Goal: Use online tool/utility: Utilize a website feature to perform a specific function

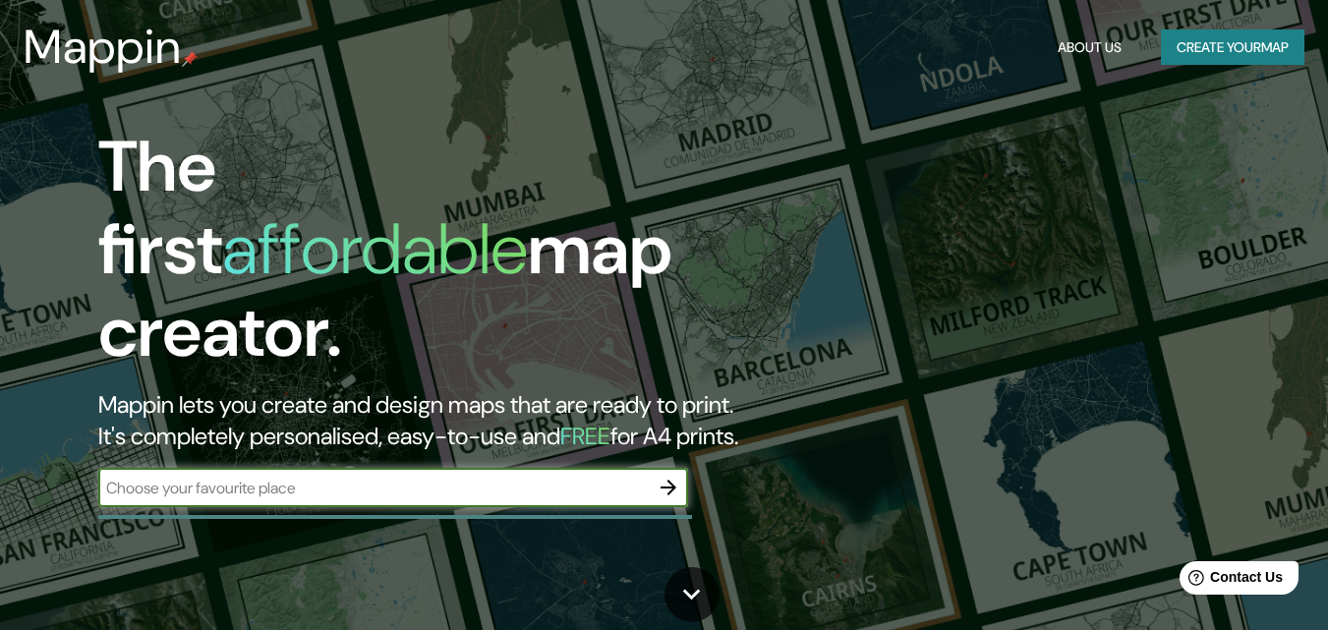
click at [300, 162] on h1 "The first affordable map creator." at bounding box center [430, 258] width 665 height 264
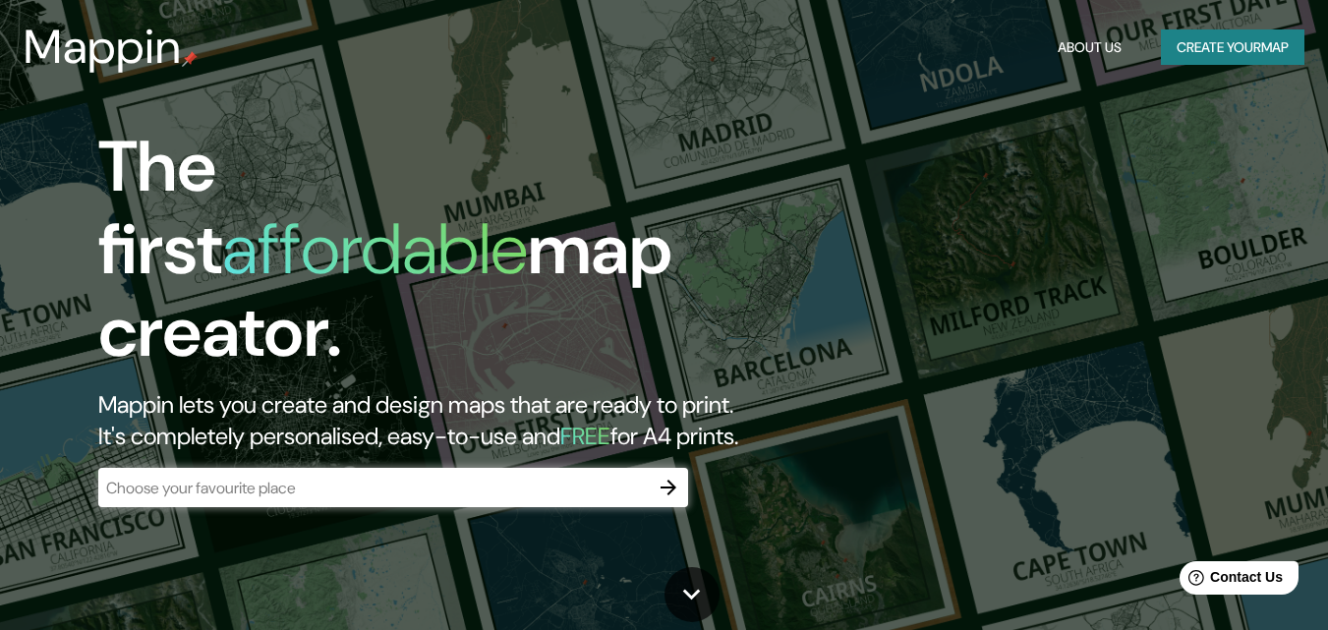
click at [380, 479] on input "text" at bounding box center [373, 488] width 551 height 23
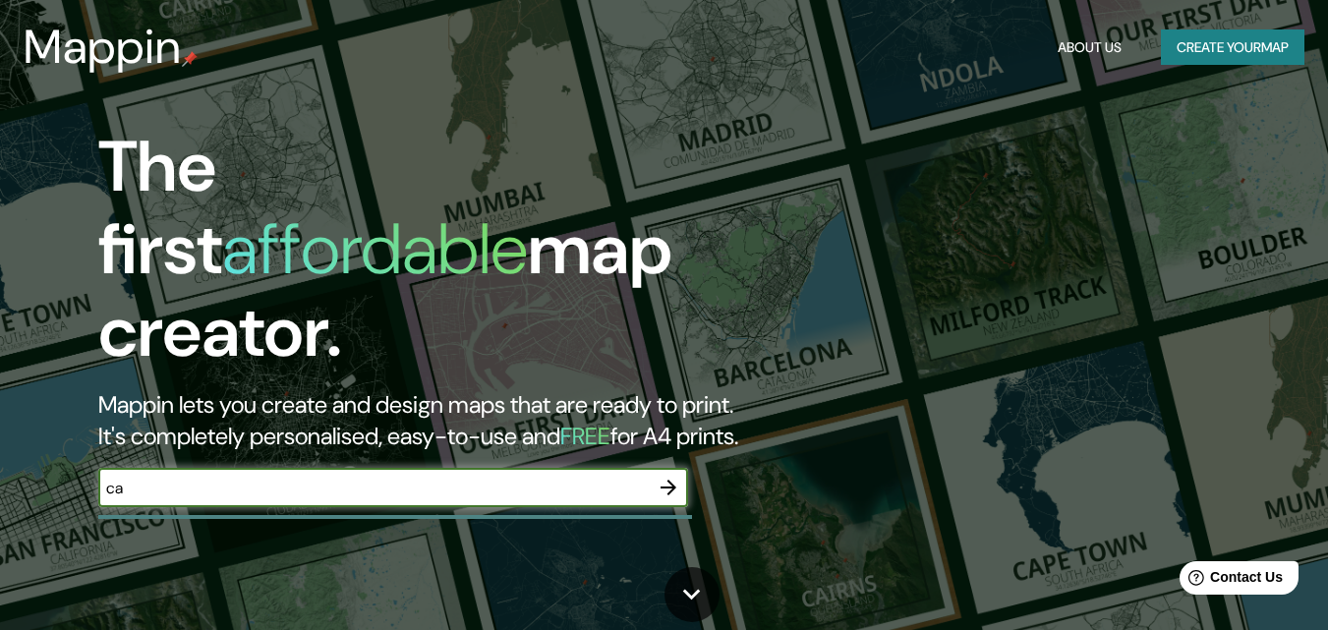
type input "c"
type input "moyobamba- [GEOGRAPHIC_DATA]"
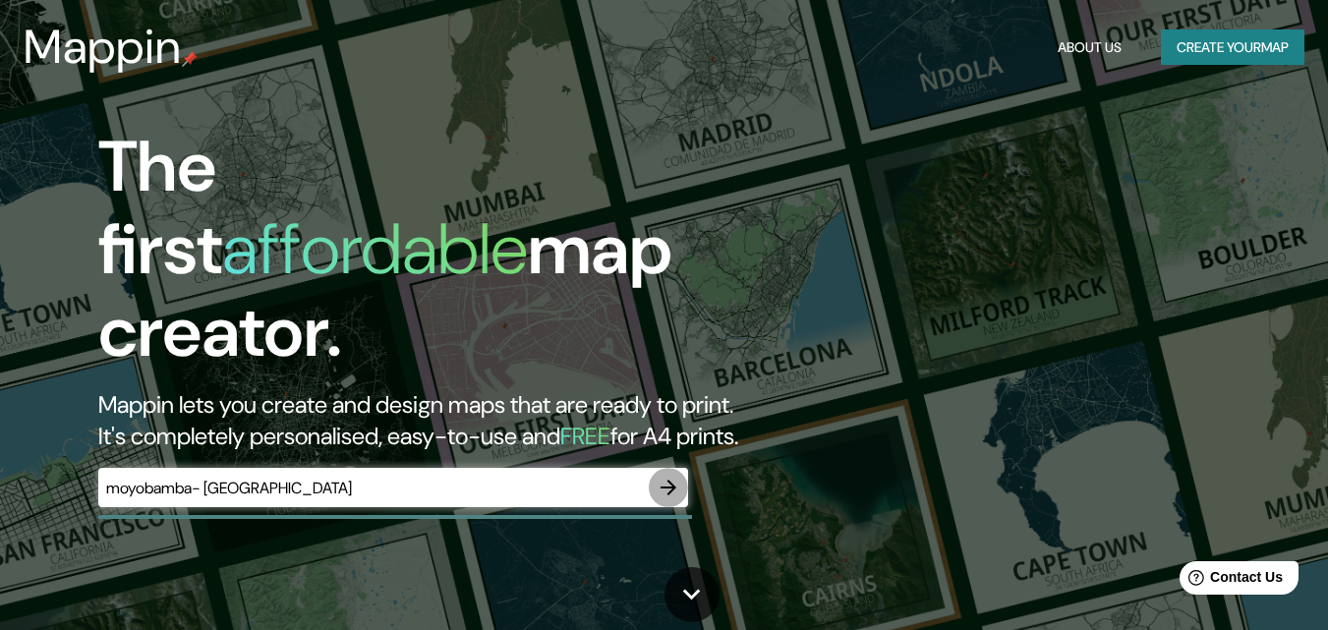
click at [674, 476] on icon "button" at bounding box center [669, 488] width 24 height 24
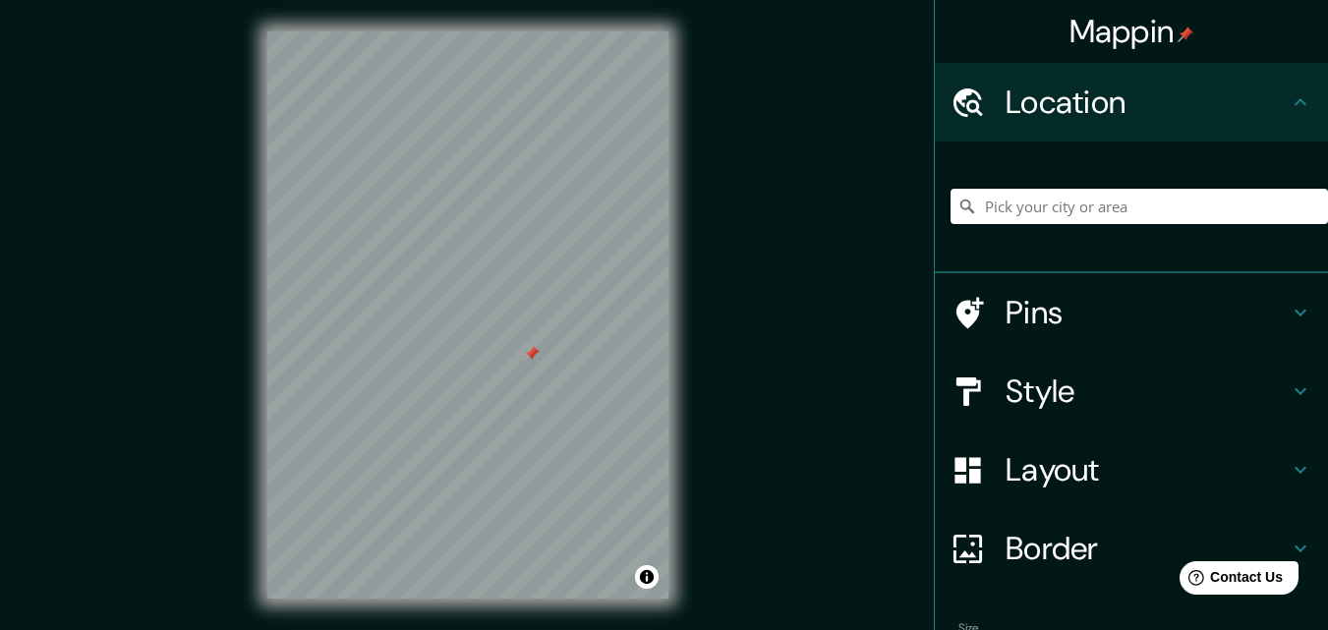
click at [1028, 201] on input "Pick your city or area" at bounding box center [1140, 206] width 378 height 35
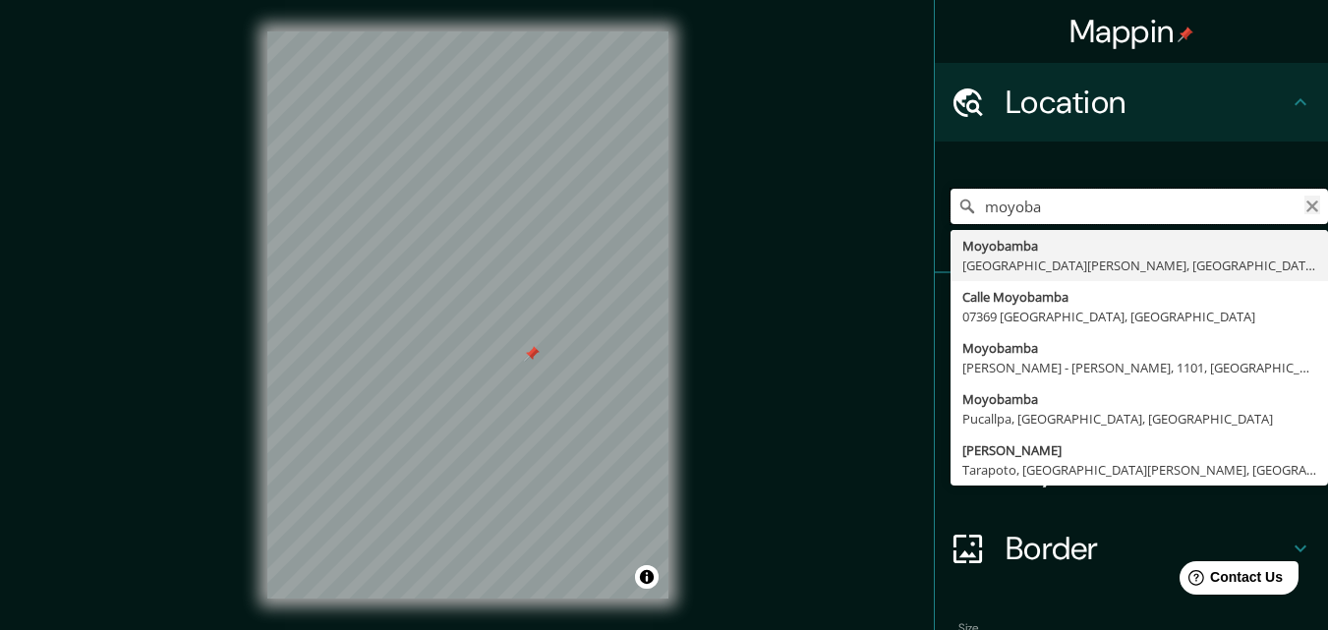
type input "moyoba"
click at [1305, 210] on icon "Clear" at bounding box center [1313, 207] width 16 height 16
type input "calzada"
click at [1305, 205] on icon "Clear" at bounding box center [1313, 207] width 16 height 16
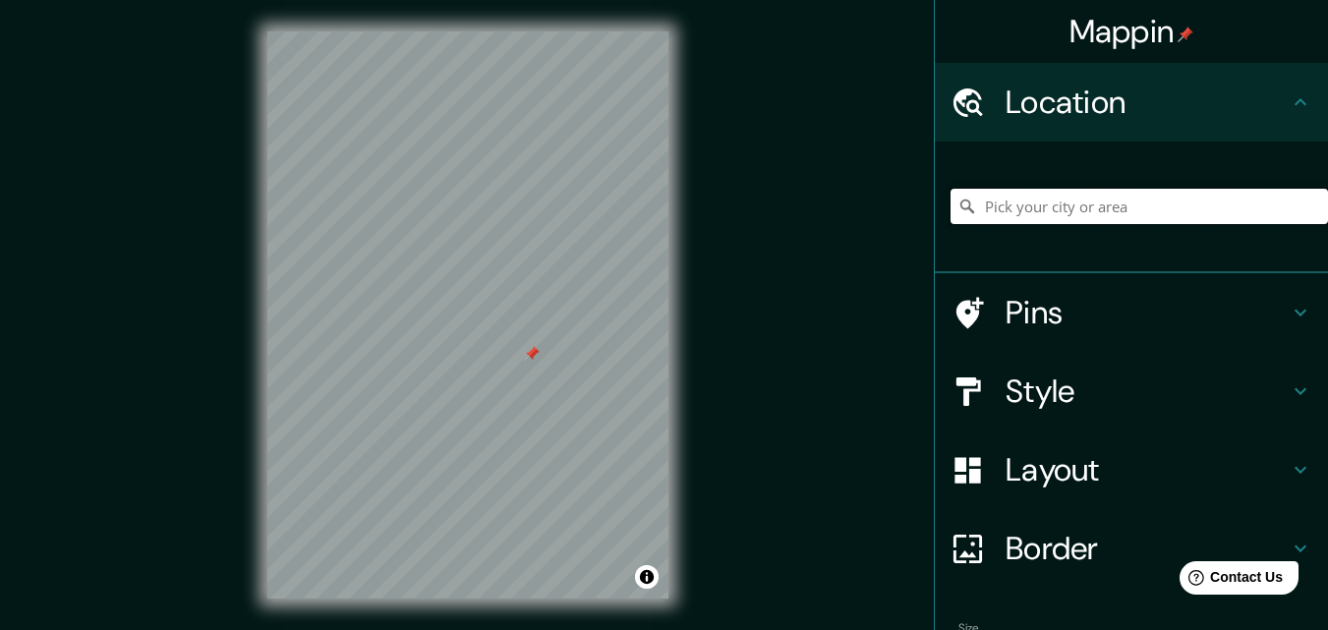
click at [1228, 207] on input "Pick your city or area" at bounding box center [1140, 206] width 378 height 35
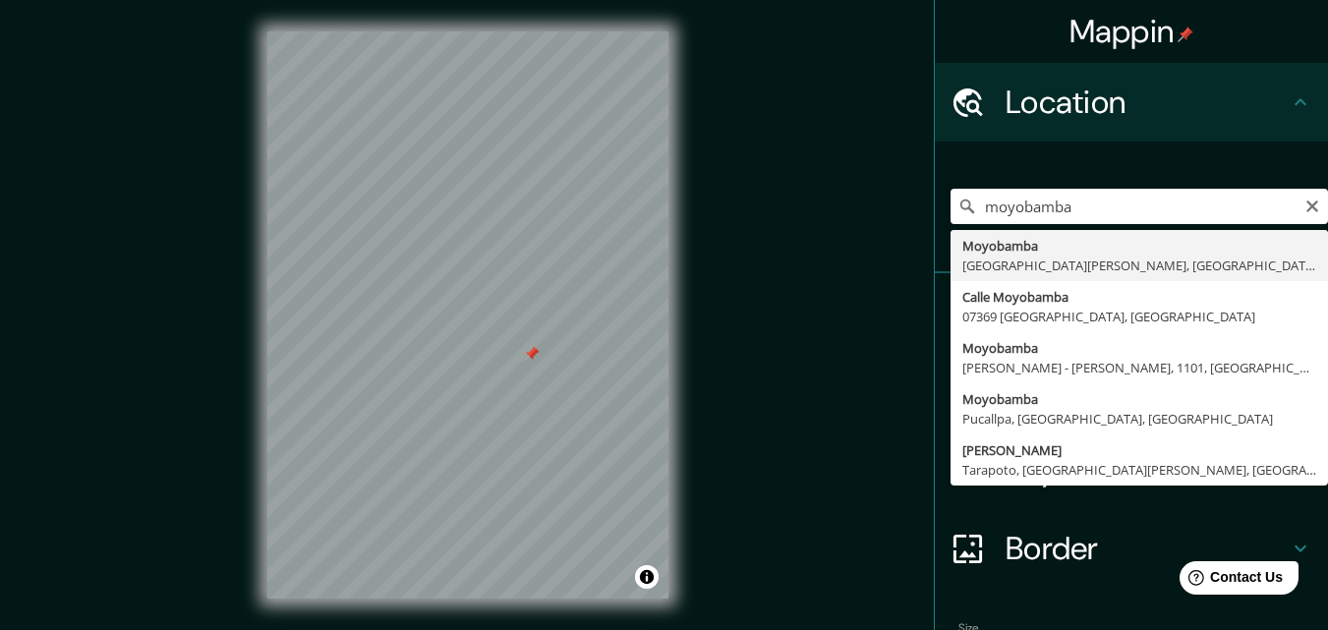
type input "Moyobamba, [GEOGRAPHIC_DATA][PERSON_NAME], [GEOGRAPHIC_DATA]"
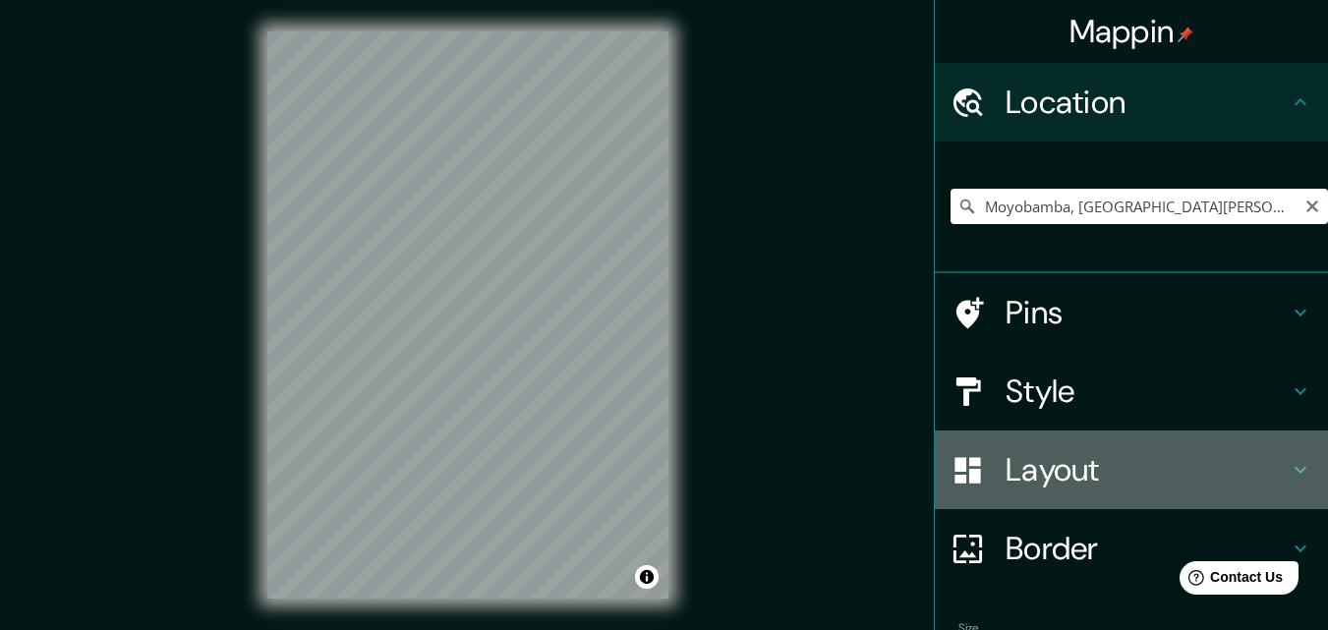
click at [1289, 467] on icon at bounding box center [1301, 470] width 24 height 24
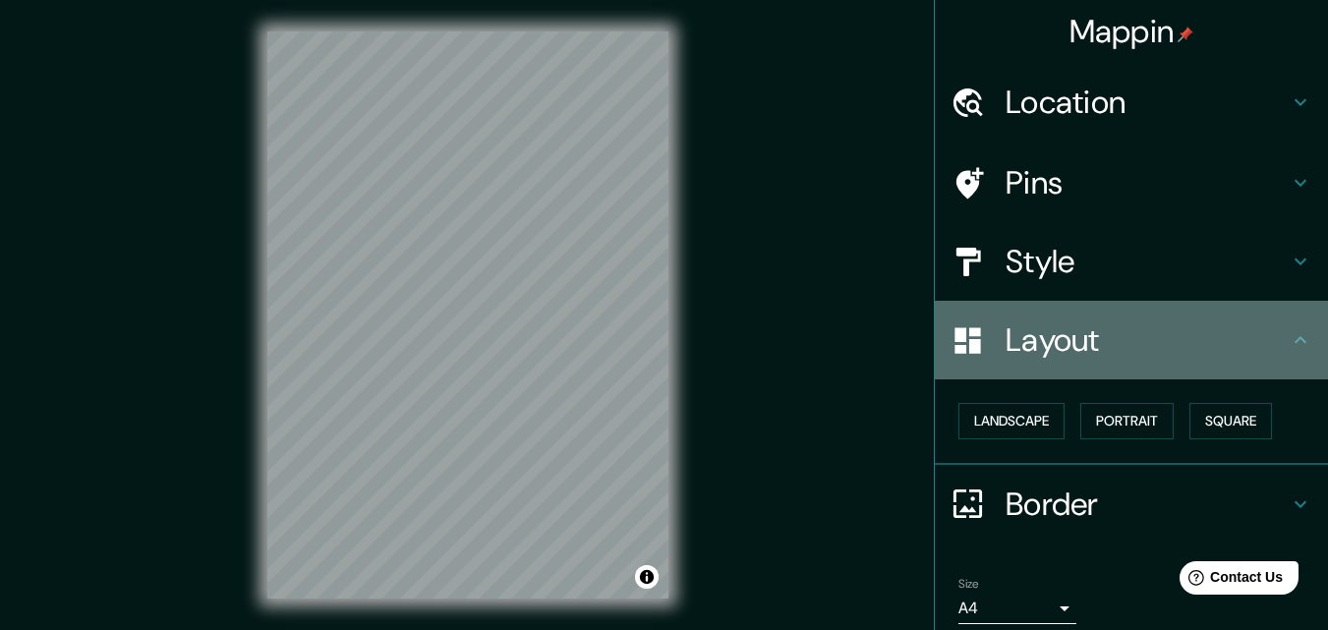
click at [1288, 356] on div "Layout" at bounding box center [1131, 340] width 393 height 79
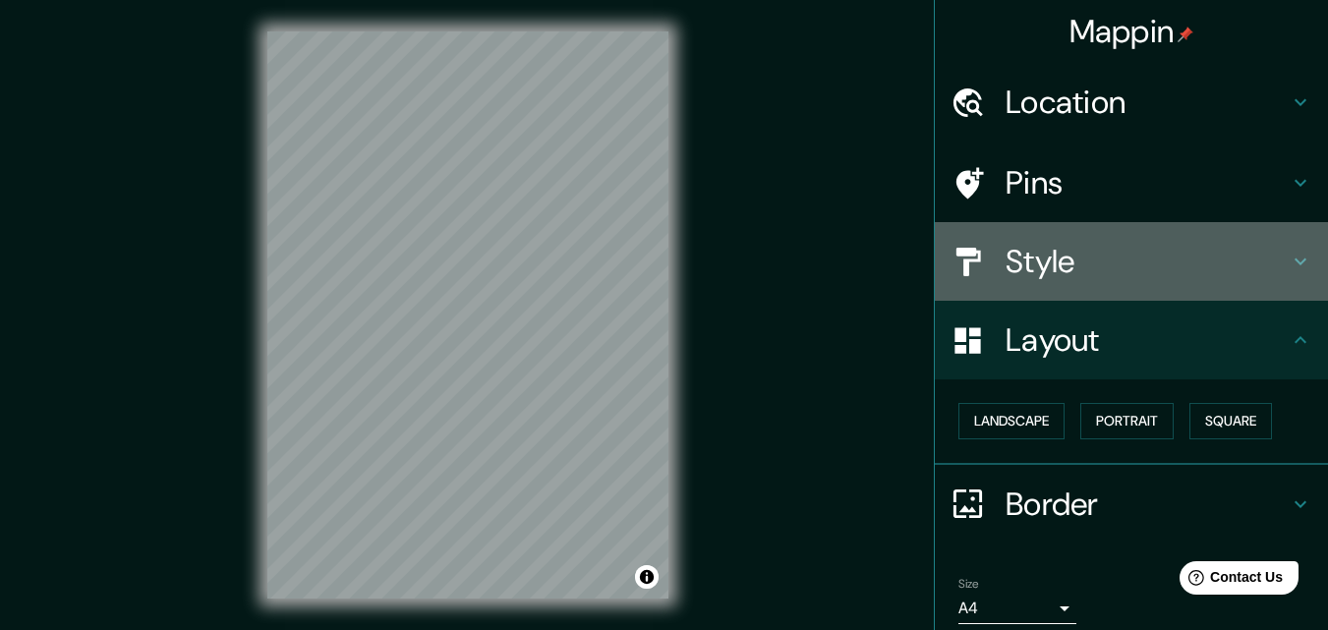
click at [1290, 281] on div "Style" at bounding box center [1131, 261] width 393 height 79
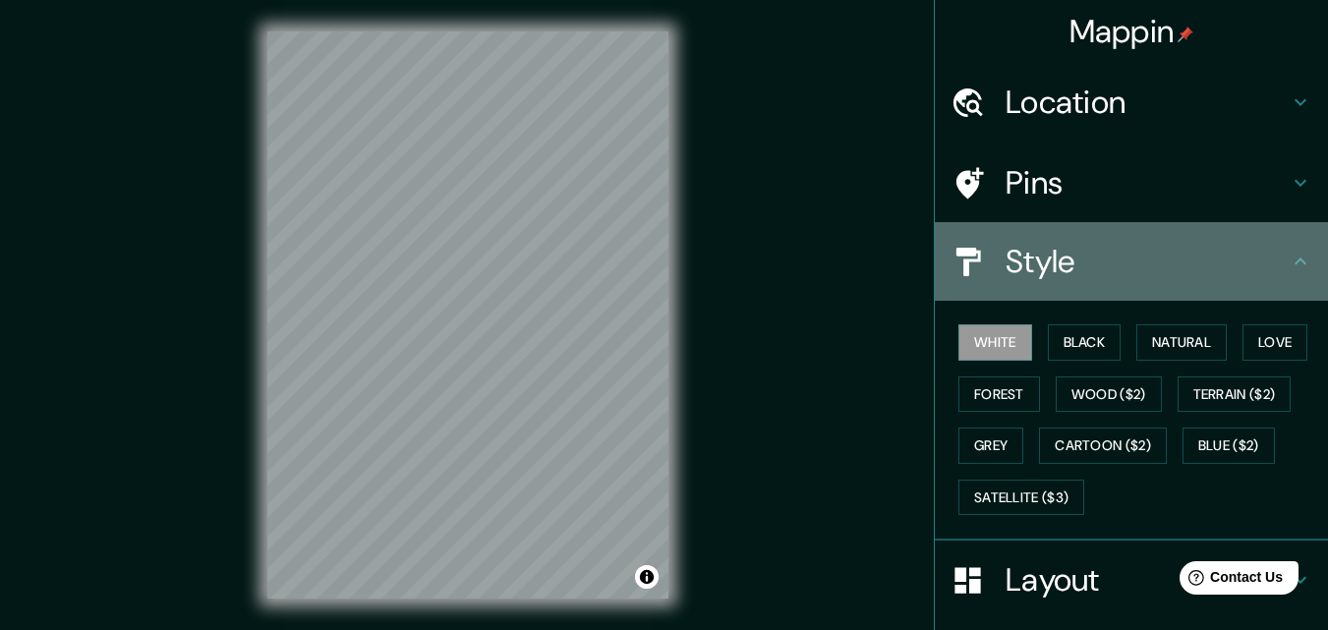
click at [1270, 272] on h4 "Style" at bounding box center [1147, 261] width 283 height 39
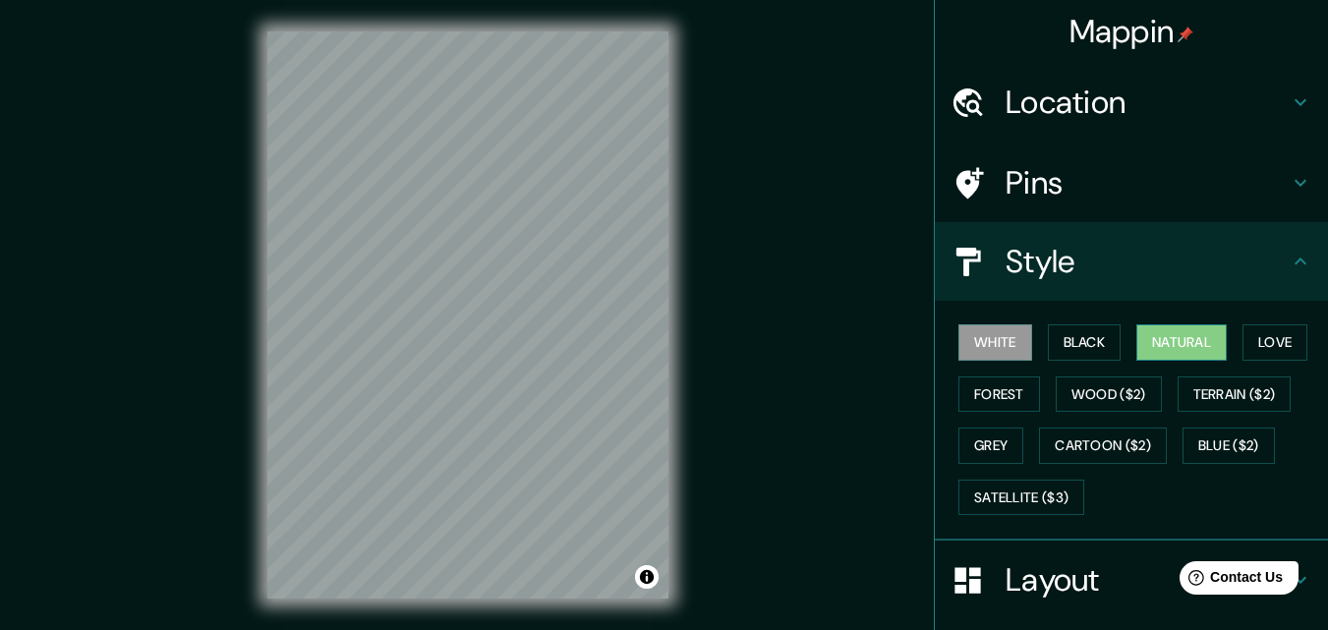
click at [1172, 350] on button "Natural" at bounding box center [1182, 342] width 90 height 36
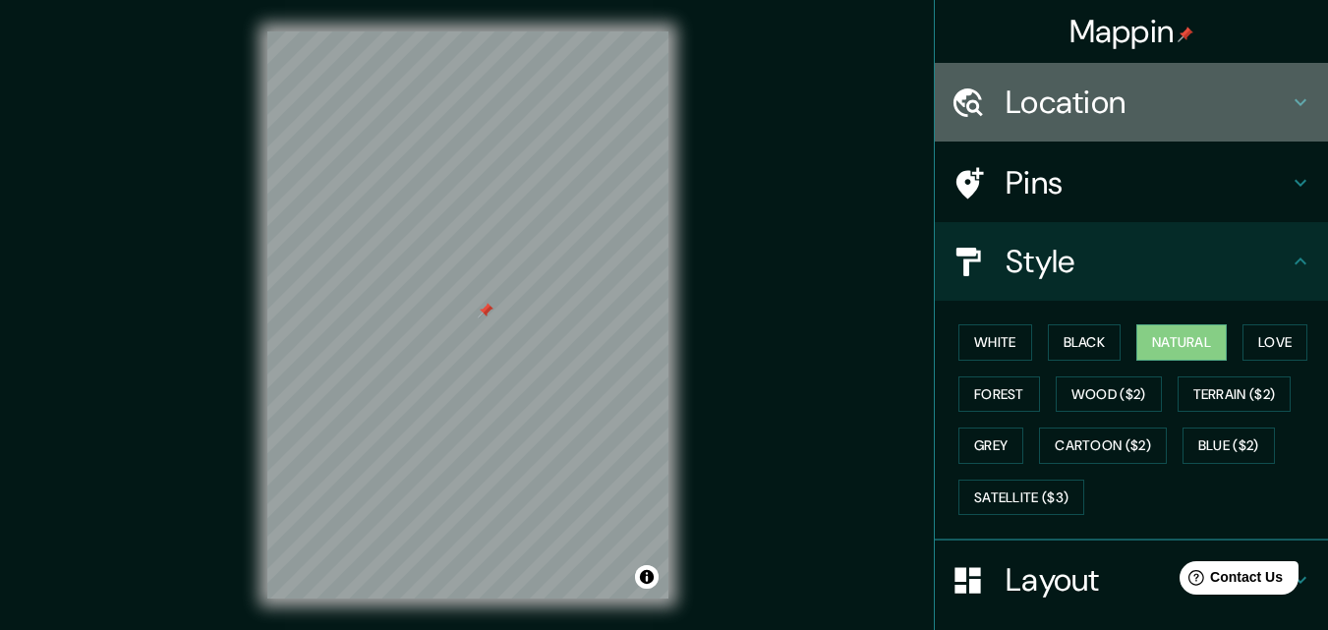
click at [1035, 119] on h4 "Location" at bounding box center [1147, 102] width 283 height 39
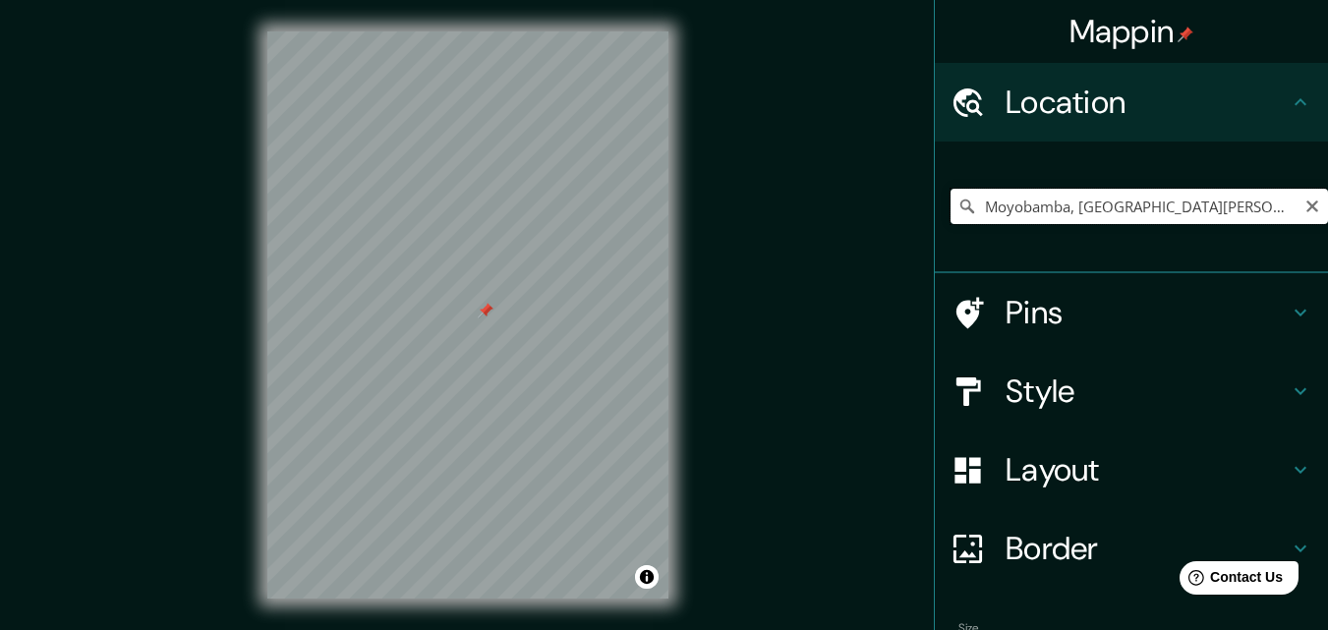
click at [1273, 217] on input "Moyobamba, [GEOGRAPHIC_DATA][PERSON_NAME], [GEOGRAPHIC_DATA]" at bounding box center [1140, 206] width 378 height 35
